Goal: Information Seeking & Learning: Learn about a topic

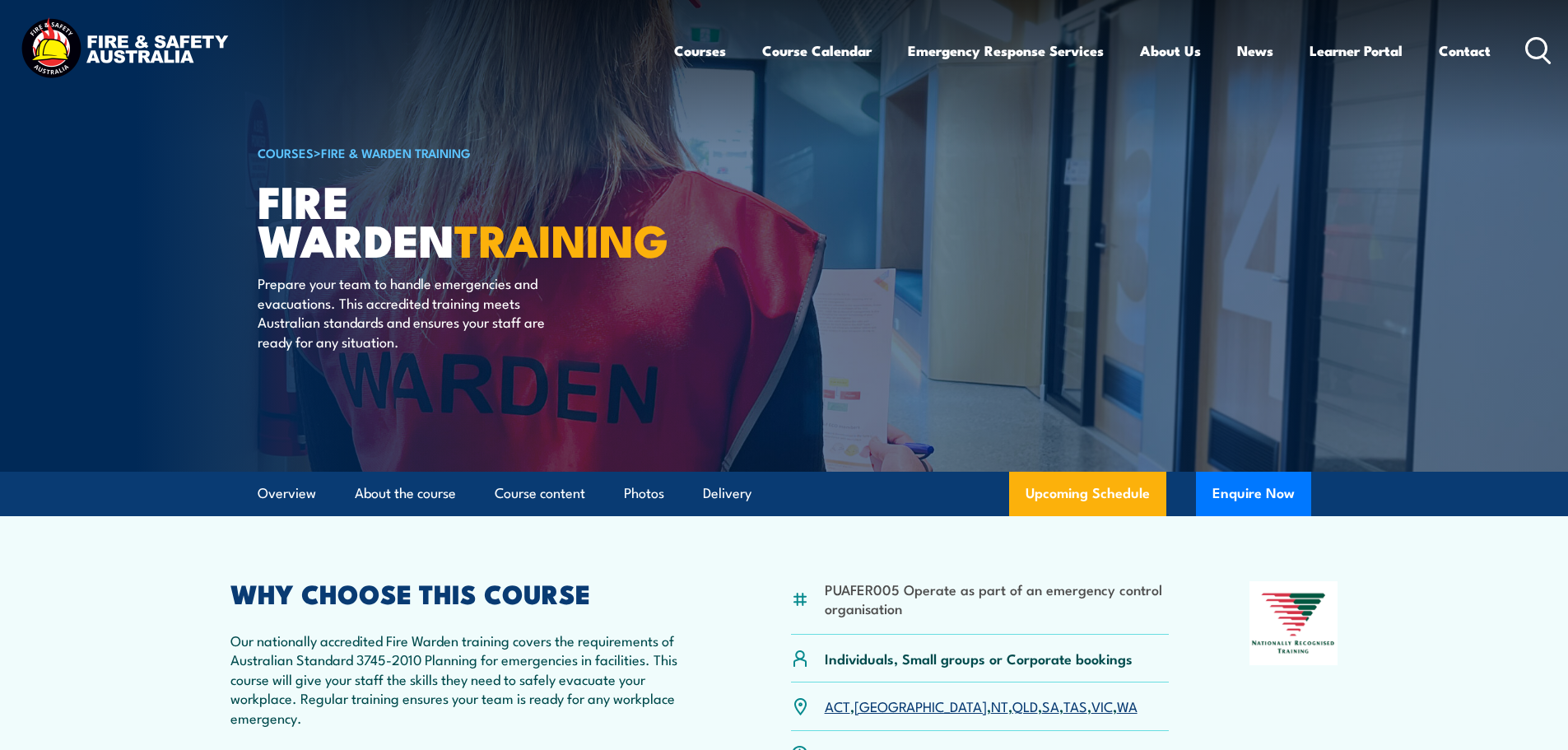
scroll to position [330, 0]
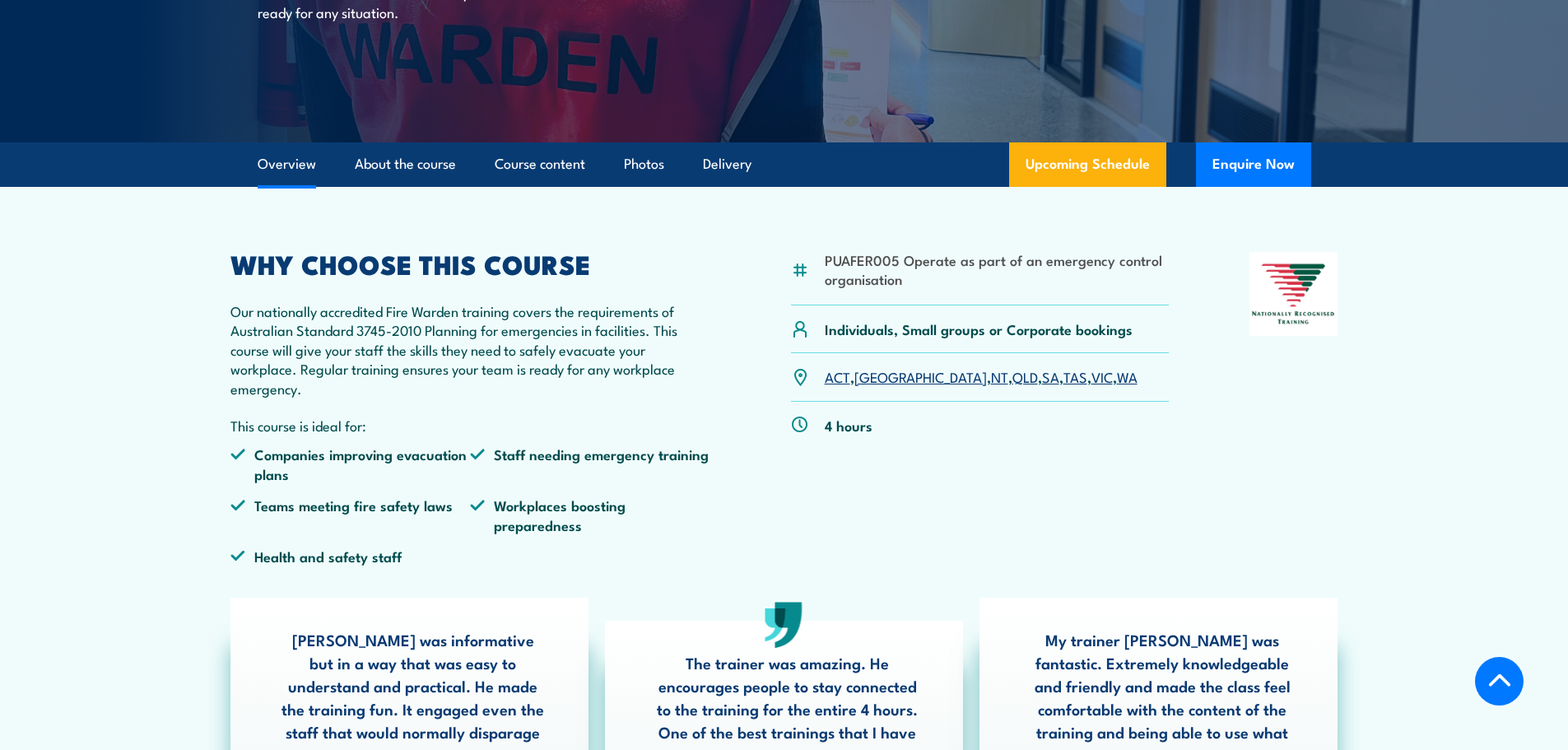
click at [1117, 377] on link "WA" at bounding box center [1127, 376] width 20 height 20
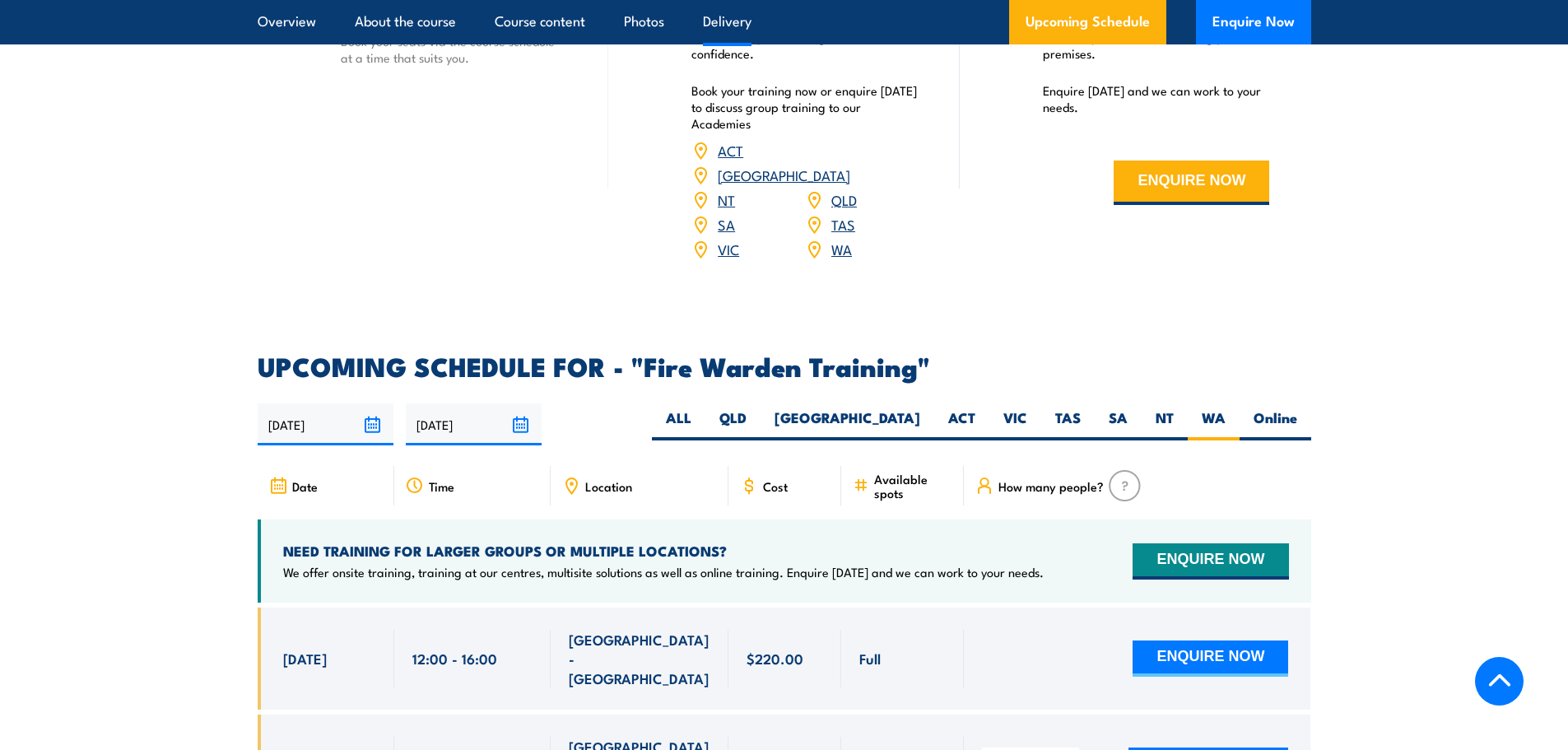
scroll to position [2403, 0]
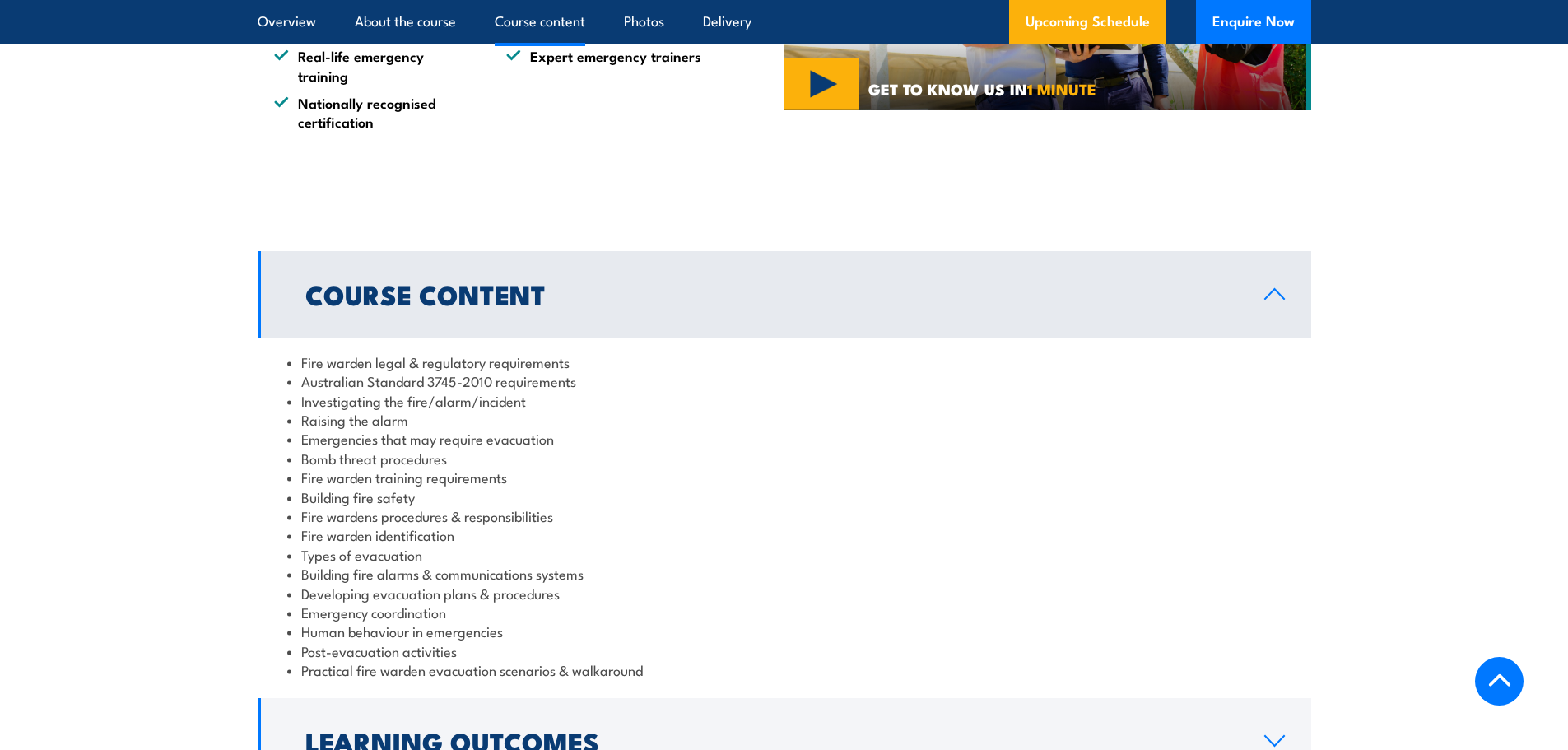
scroll to position [1811, 0]
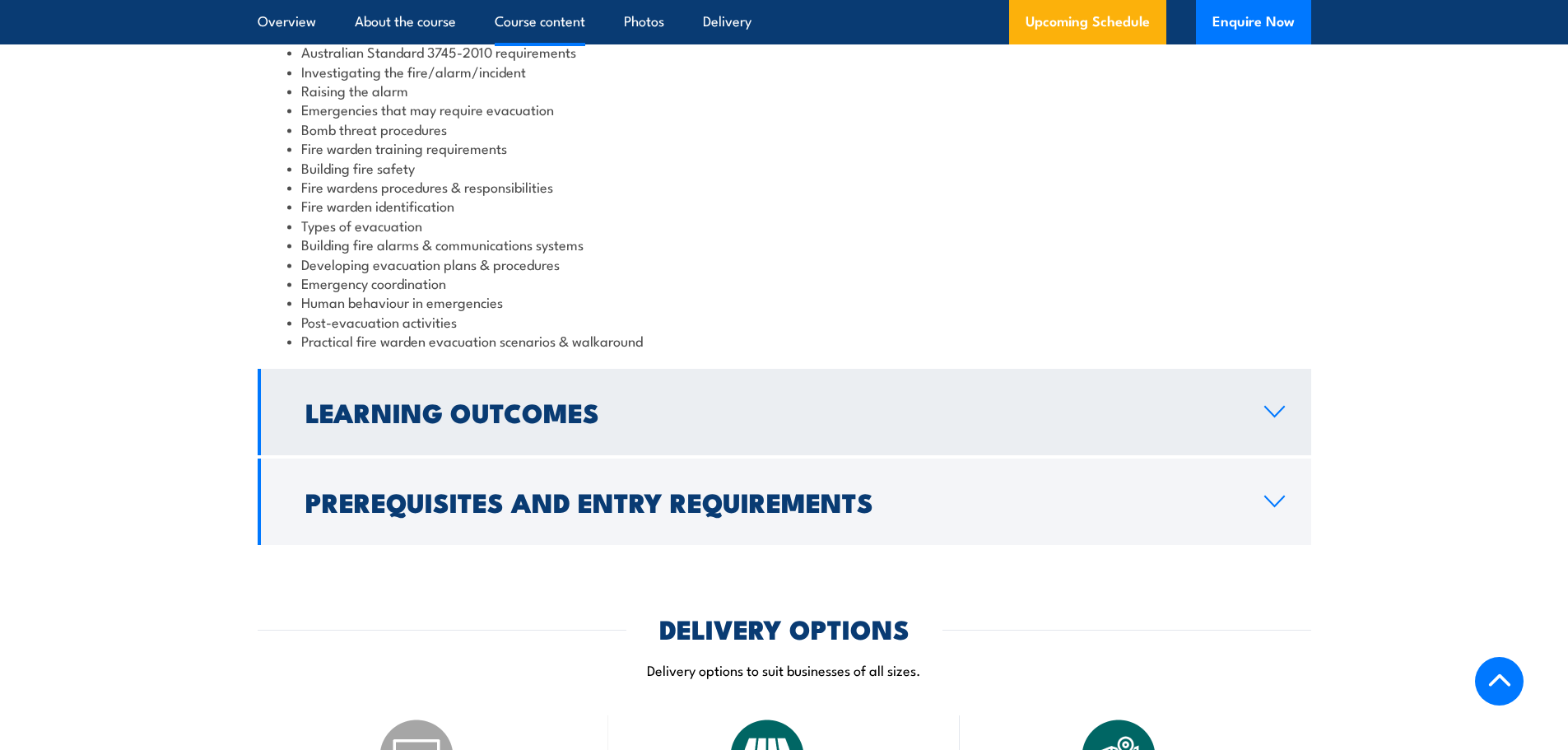
click at [491, 400] on h2 "Learning Outcomes" at bounding box center [772, 411] width 932 height 23
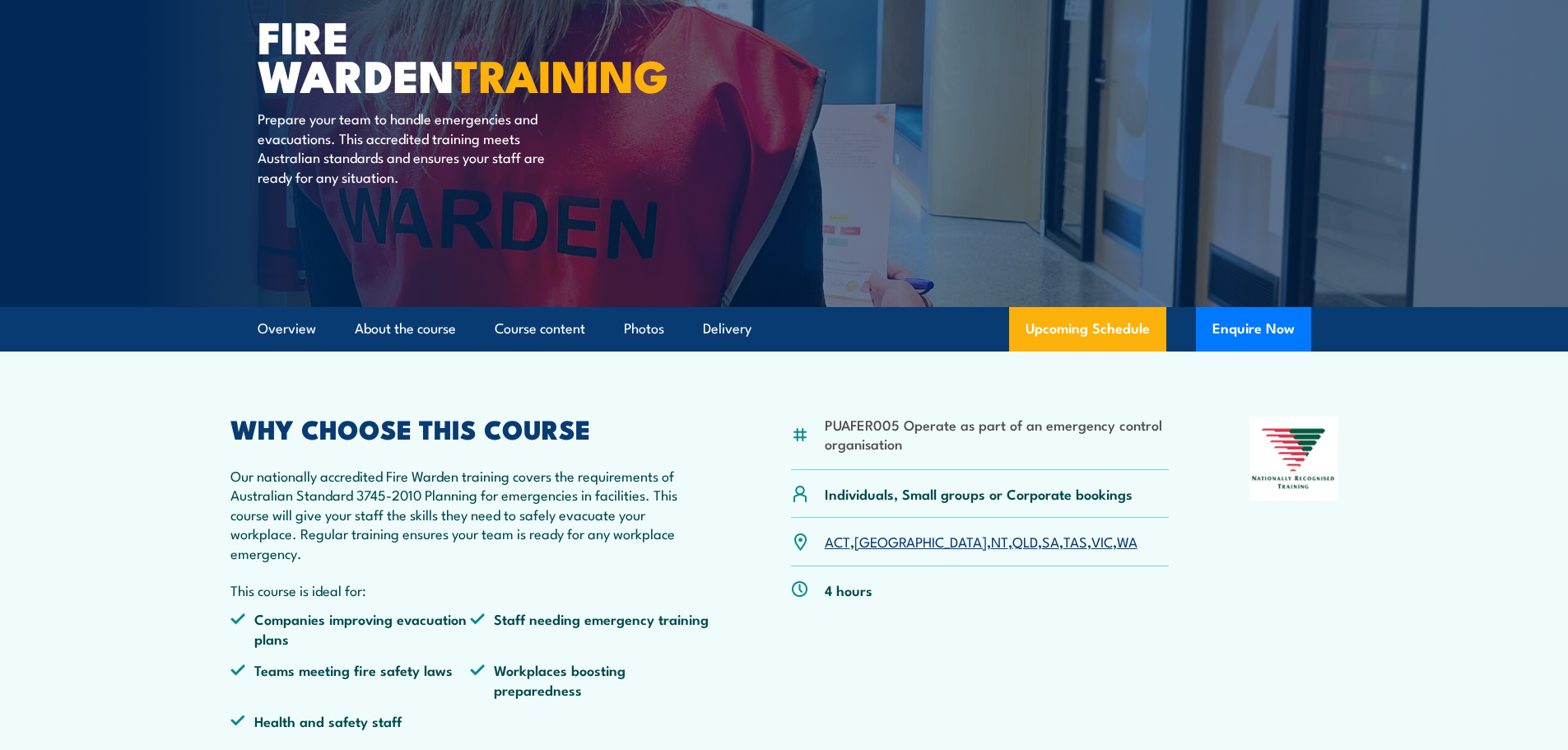
scroll to position [0, 0]
